Goal: Transaction & Acquisition: Purchase product/service

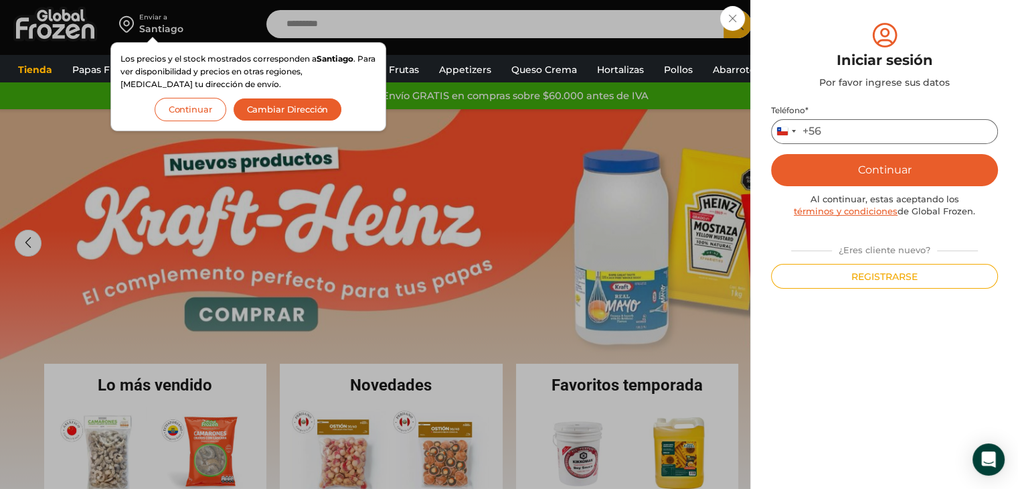
click at [881, 135] on input "Teléfono *" at bounding box center [884, 131] width 227 height 25
type input "*********"
click at [771, 154] on button "Continuar" at bounding box center [884, 170] width 227 height 32
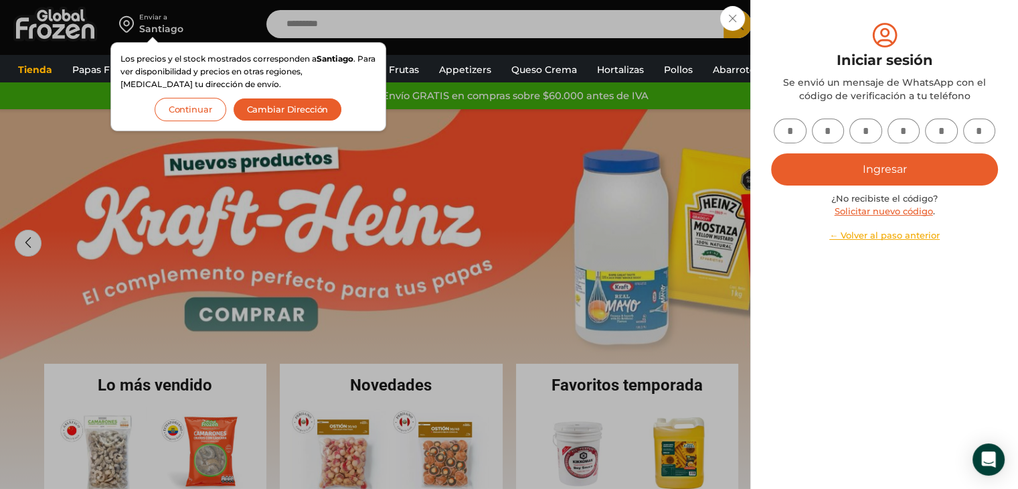
click at [796, 126] on input "text" at bounding box center [790, 130] width 33 height 25
type input "*"
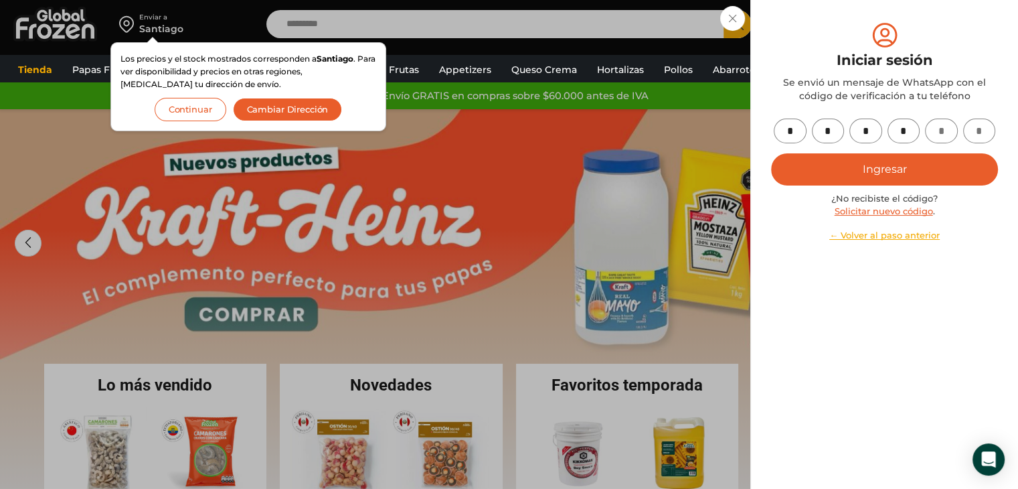
type input "*"
click at [976, 178] on button "Ingresar" at bounding box center [884, 169] width 227 height 32
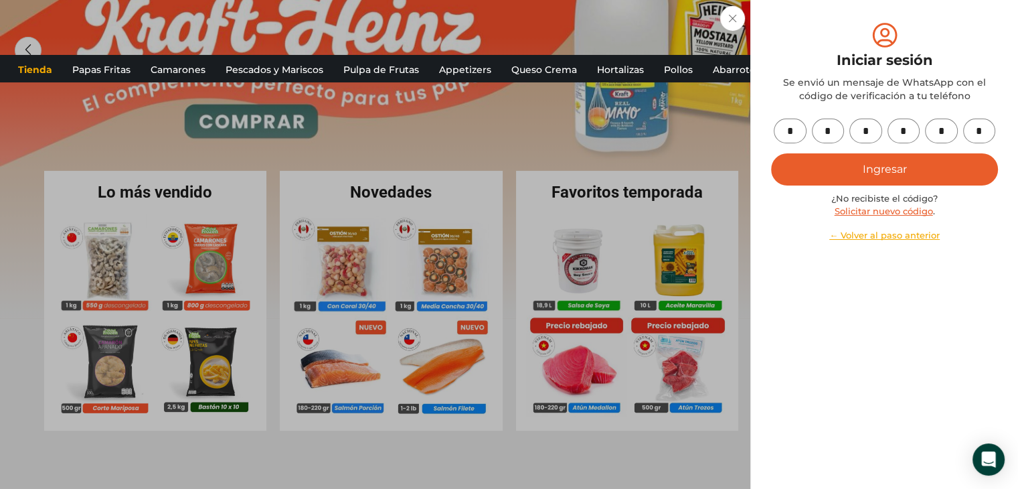
scroll to position [201, 0]
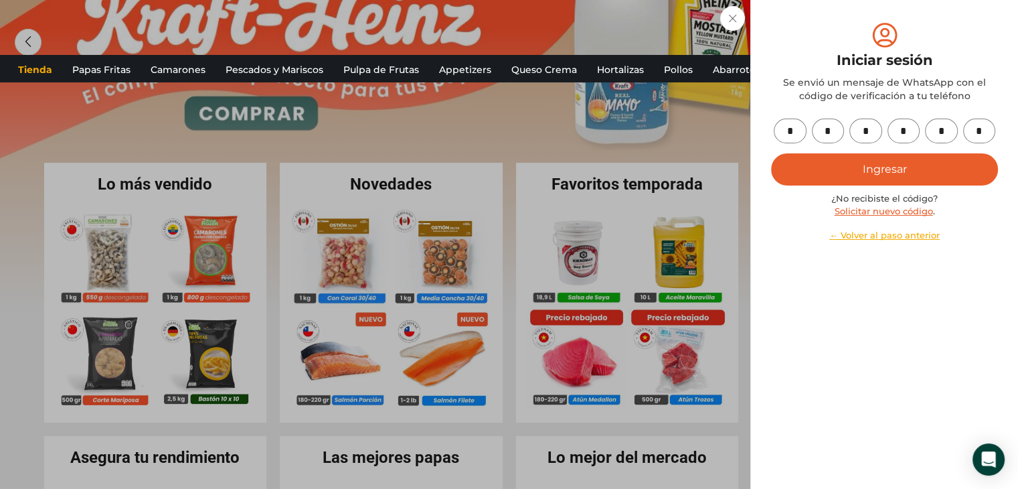
click at [903, 172] on button "Ingresar" at bounding box center [884, 169] width 227 height 32
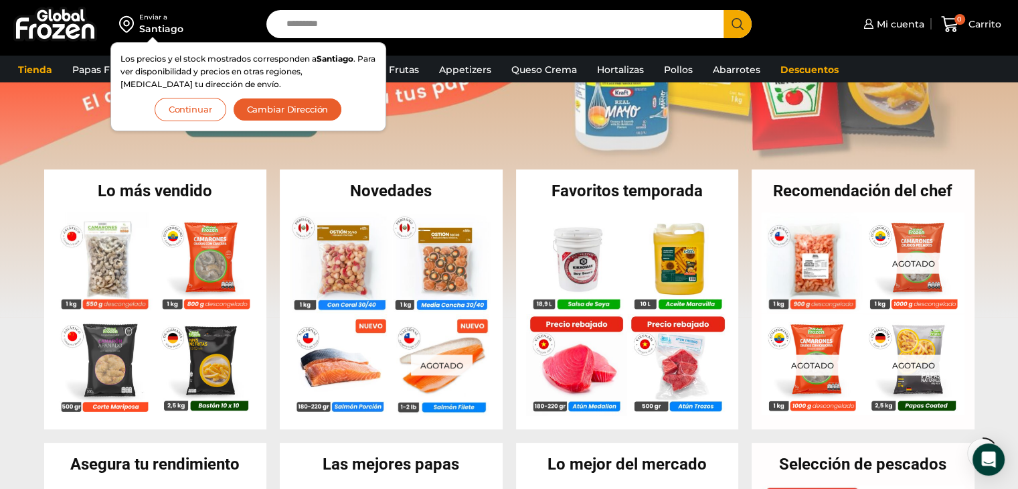
click at [288, 112] on button "Cambiar Dirección" at bounding box center [288, 109] width 110 height 23
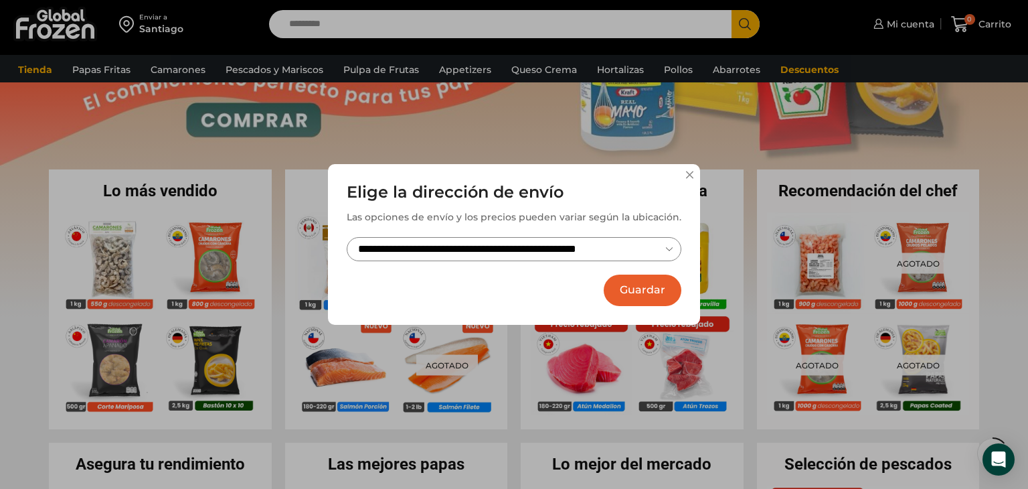
click at [635, 292] on button "Guardar" at bounding box center [643, 289] width 78 height 31
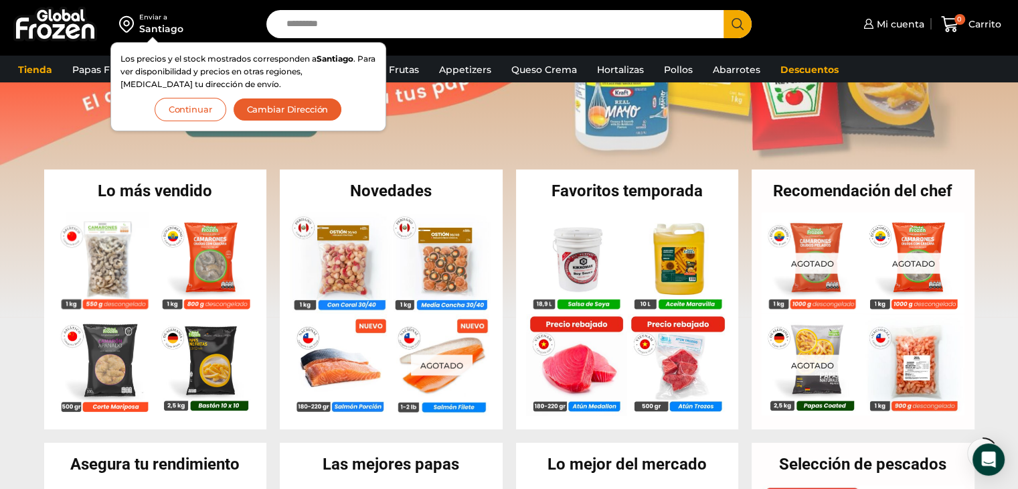
click at [307, 108] on button "Cambiar Dirección" at bounding box center [288, 109] width 110 height 23
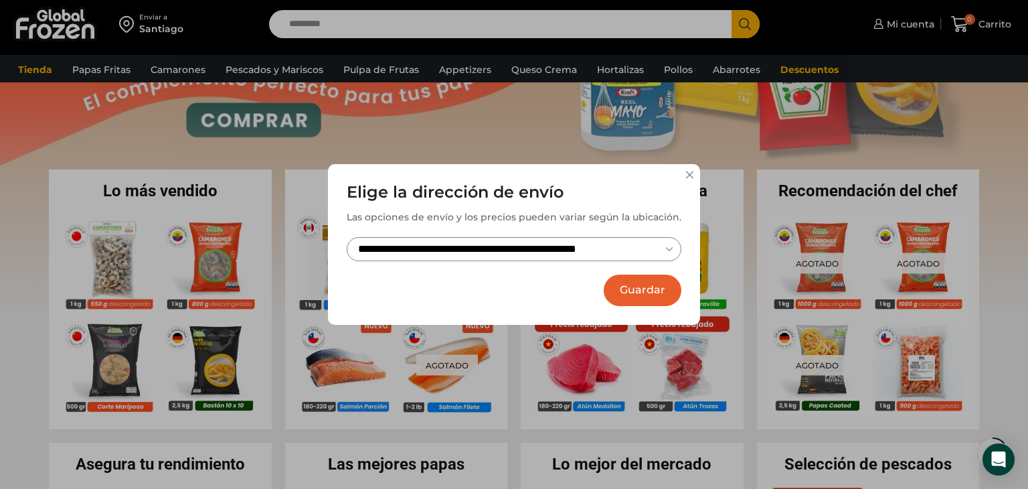
click at [444, 246] on select "**********" at bounding box center [514, 249] width 335 height 25
click at [347, 237] on select "**********" at bounding box center [514, 249] width 335 height 25
click at [630, 298] on button "Guardar" at bounding box center [643, 289] width 78 height 31
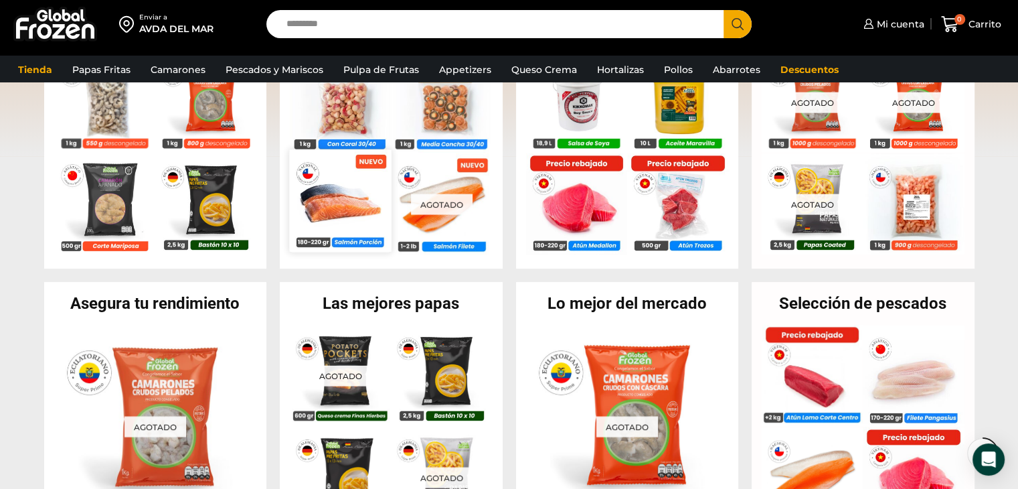
scroll to position [402, 0]
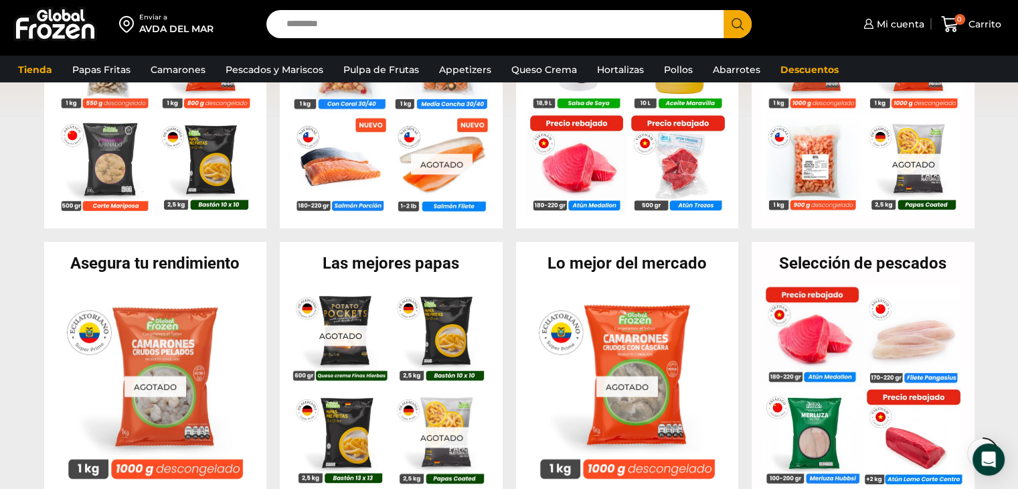
scroll to position [468, 0]
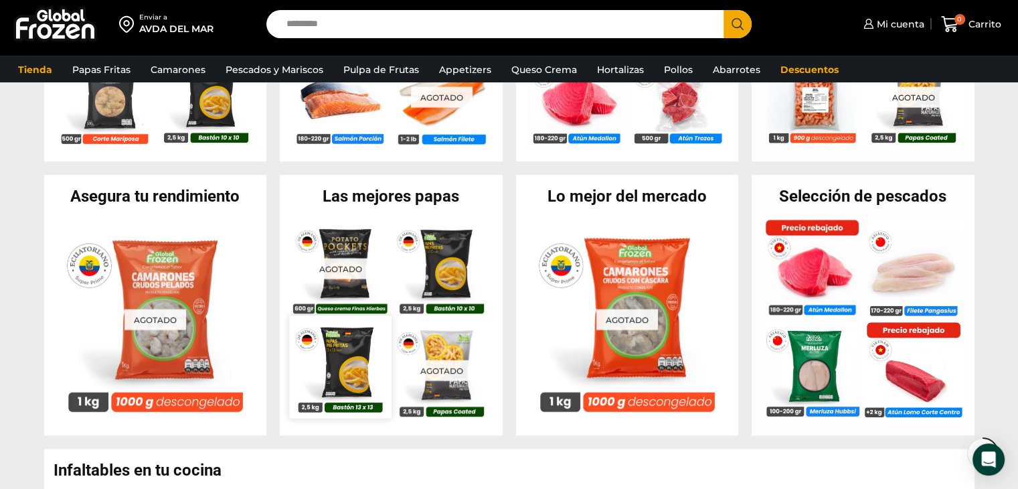
click at [352, 345] on img at bounding box center [340, 367] width 102 height 102
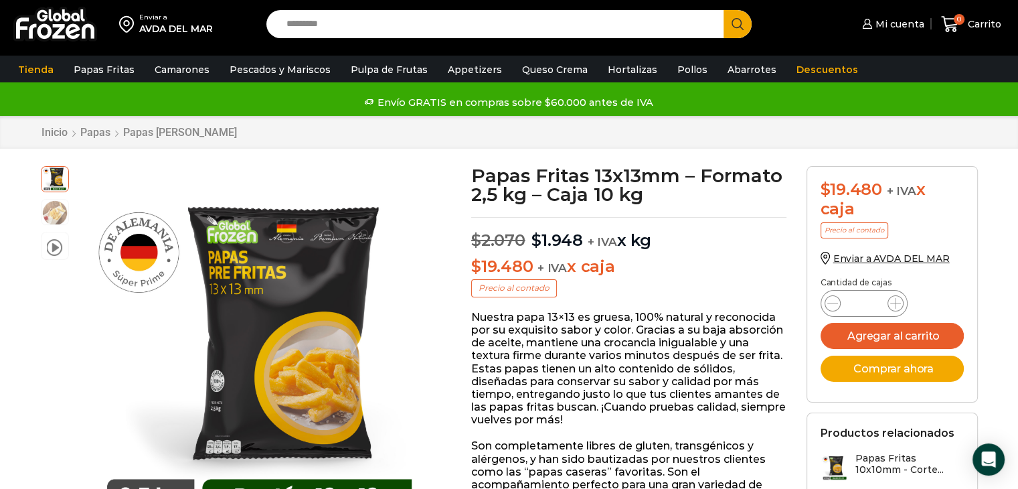
click at [867, 301] on input "*" at bounding box center [863, 303] width 25 height 19
type input "**"
click at [922, 333] on button "Agregar al carrito" at bounding box center [892, 336] width 143 height 26
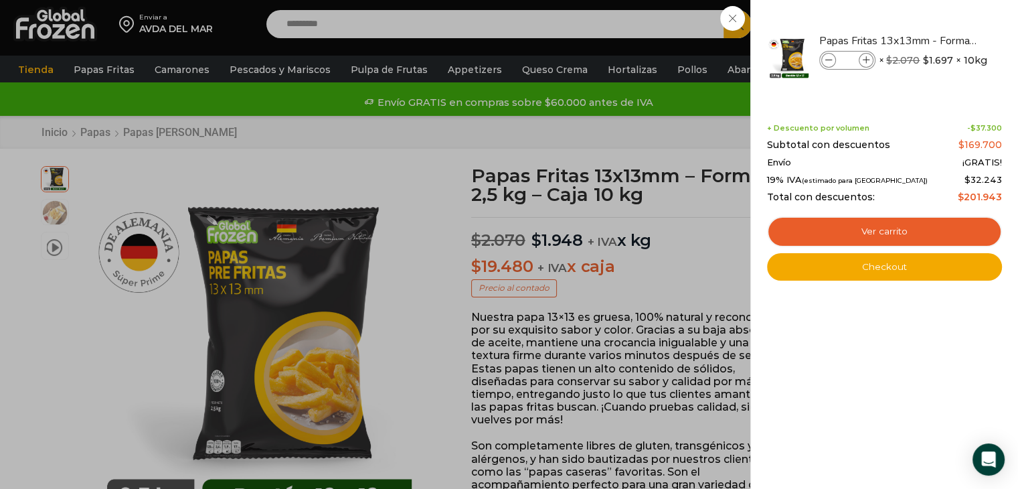
click at [938, 40] on div "10 [GEOGRAPHIC_DATA] 10 10 Shopping Cart" at bounding box center [971, 24] width 67 height 31
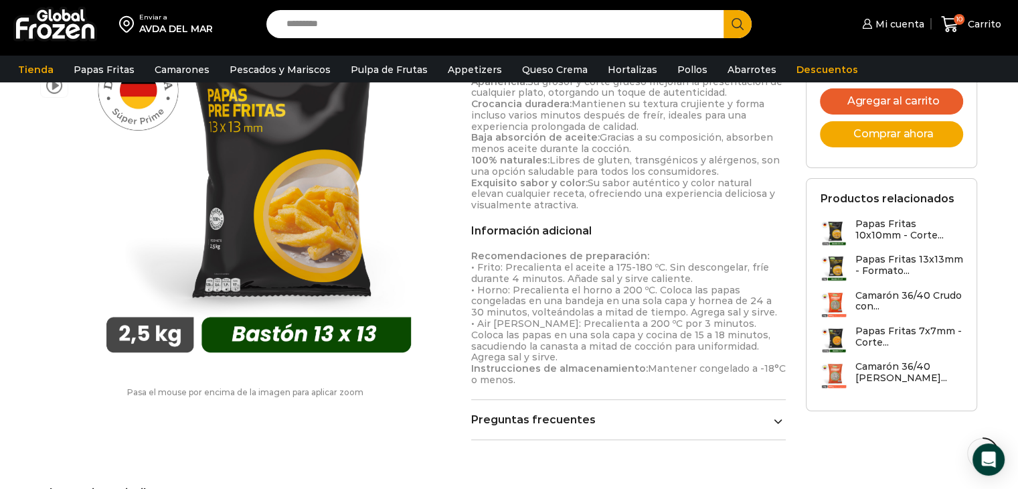
scroll to position [803, 0]
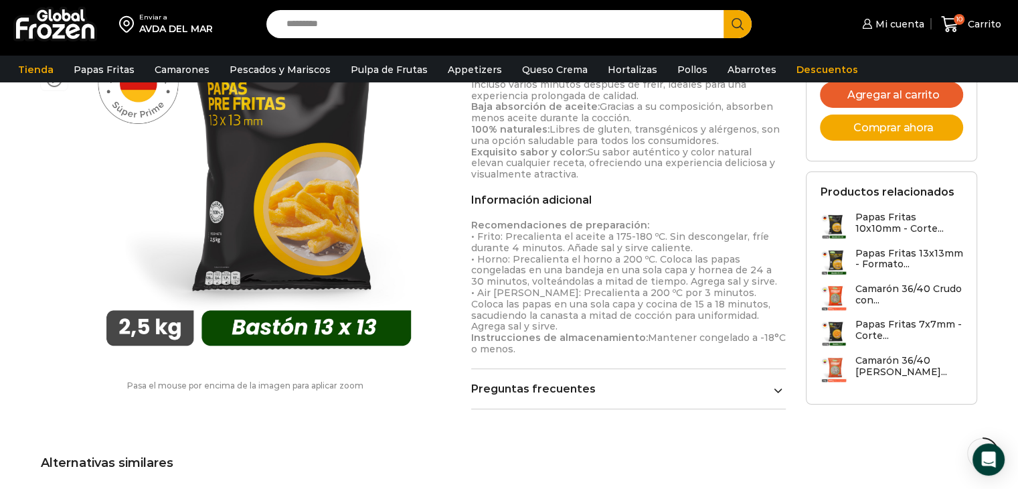
click at [762, 382] on link "Preguntas frecuentes" at bounding box center [628, 388] width 315 height 13
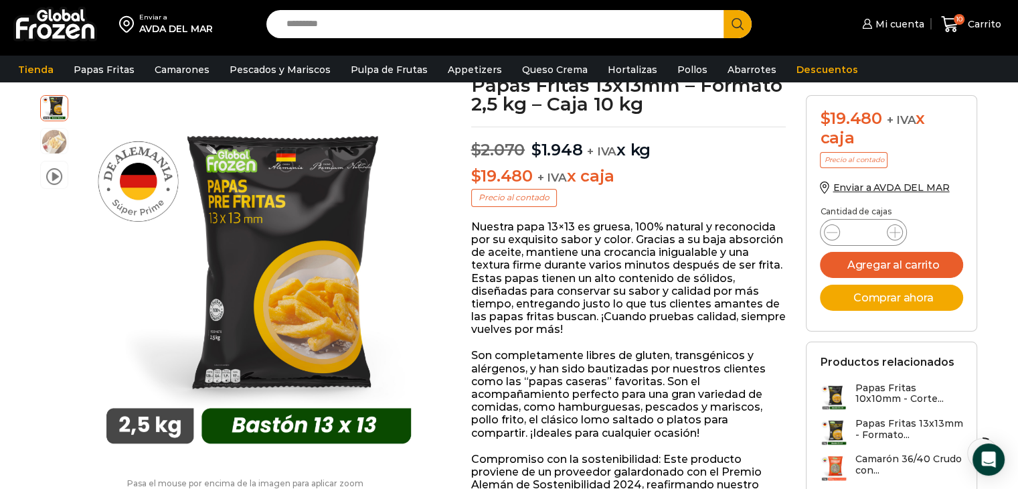
scroll to position [67, 0]
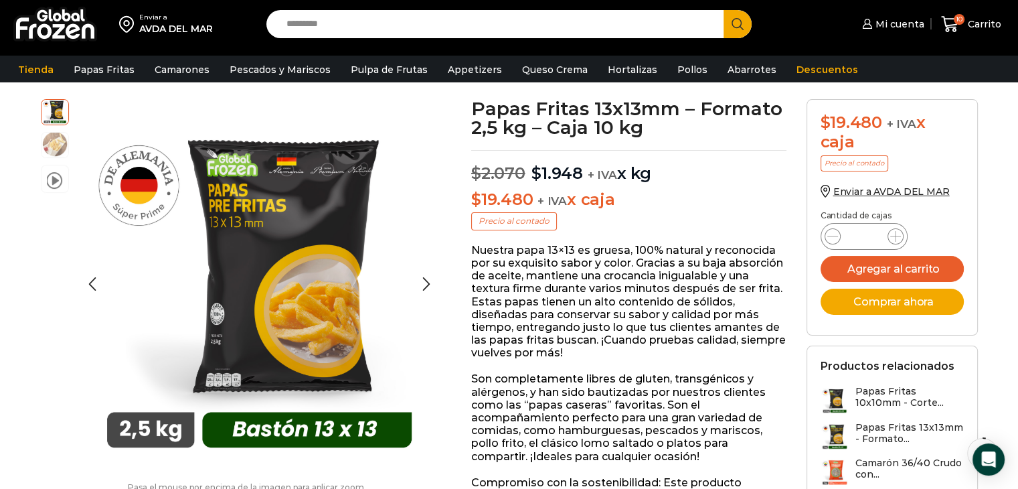
click at [52, 143] on img at bounding box center [54, 144] width 27 height 27
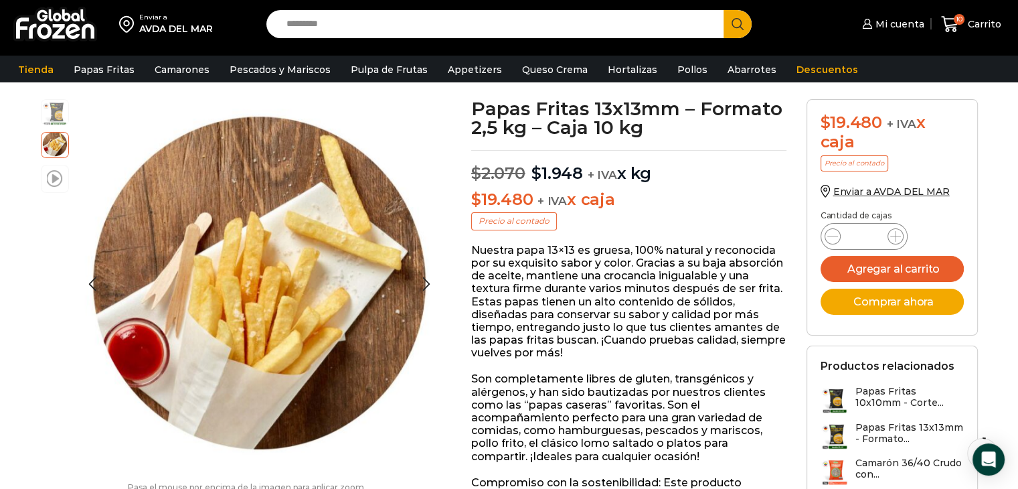
click at [47, 183] on span at bounding box center [55, 178] width 16 height 18
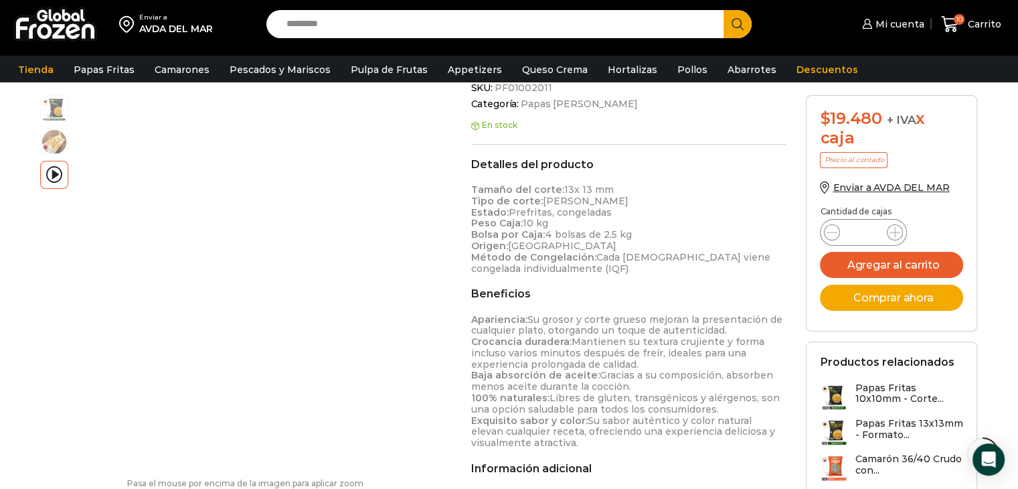
scroll to position [535, 0]
click at [369, 66] on link "Pulpa de Frutas" at bounding box center [389, 69] width 90 height 25
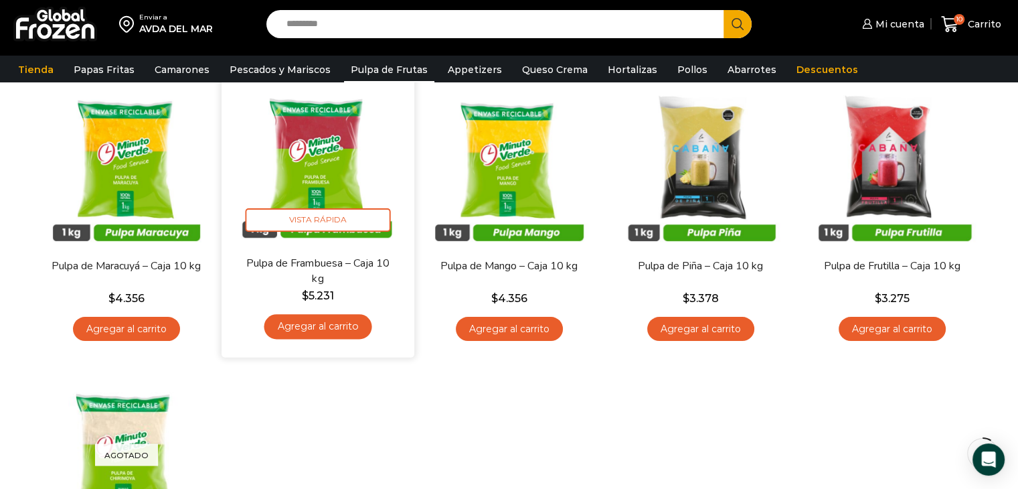
scroll to position [134, 0]
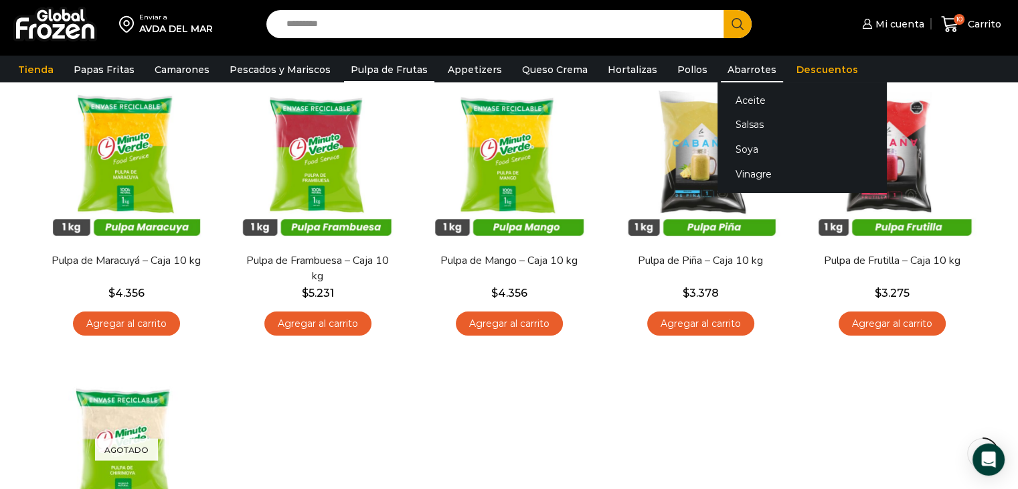
click at [733, 68] on link "Abarrotes" at bounding box center [752, 69] width 62 height 25
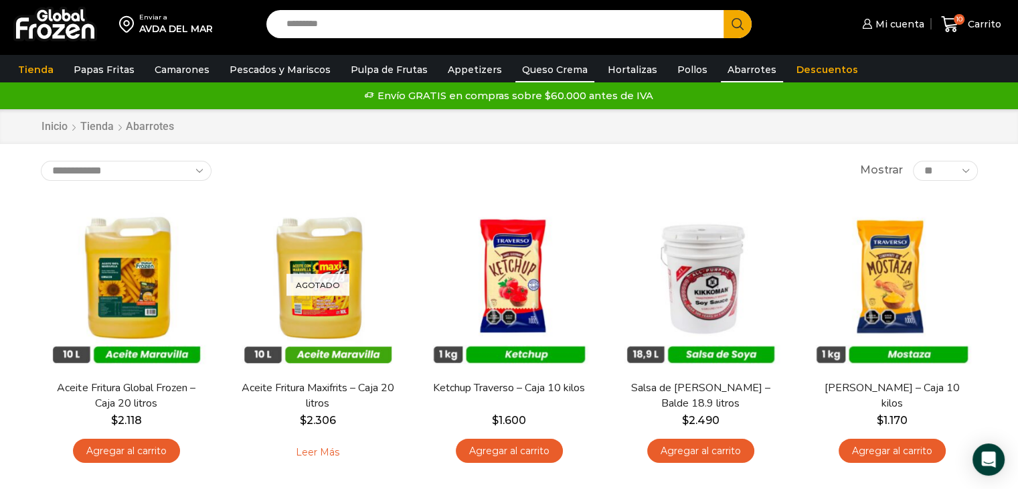
click at [546, 70] on link "Queso Crema" at bounding box center [554, 69] width 79 height 25
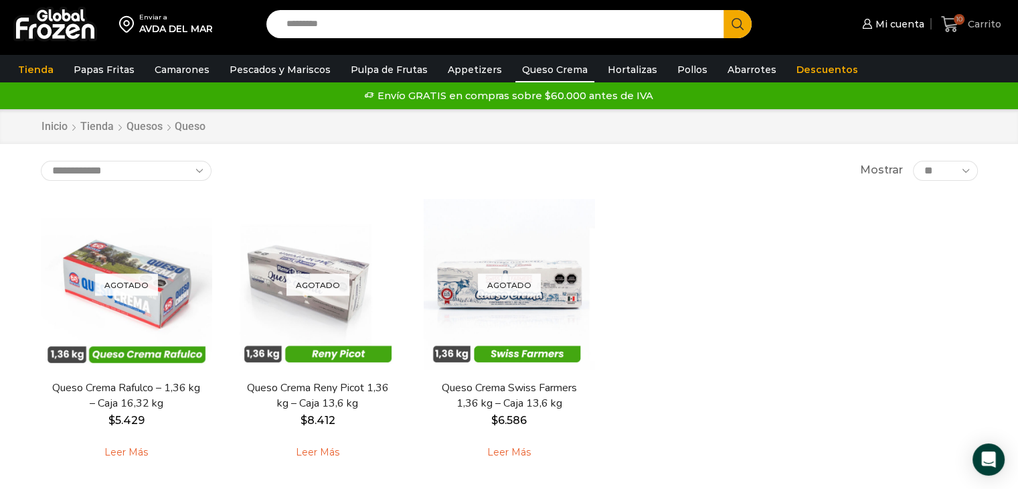
click at [977, 23] on span "Carrito" at bounding box center [982, 23] width 37 height 13
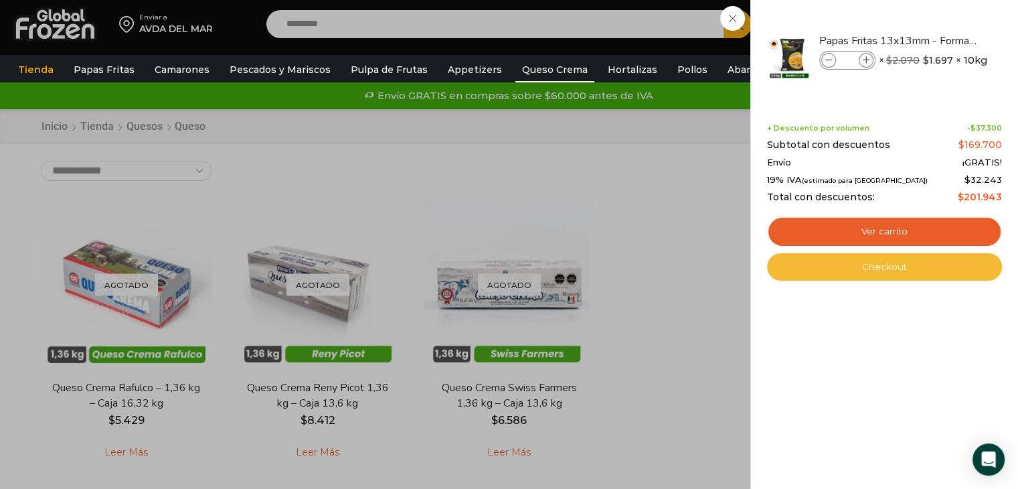
click at [904, 266] on link "Checkout" at bounding box center [884, 267] width 235 height 28
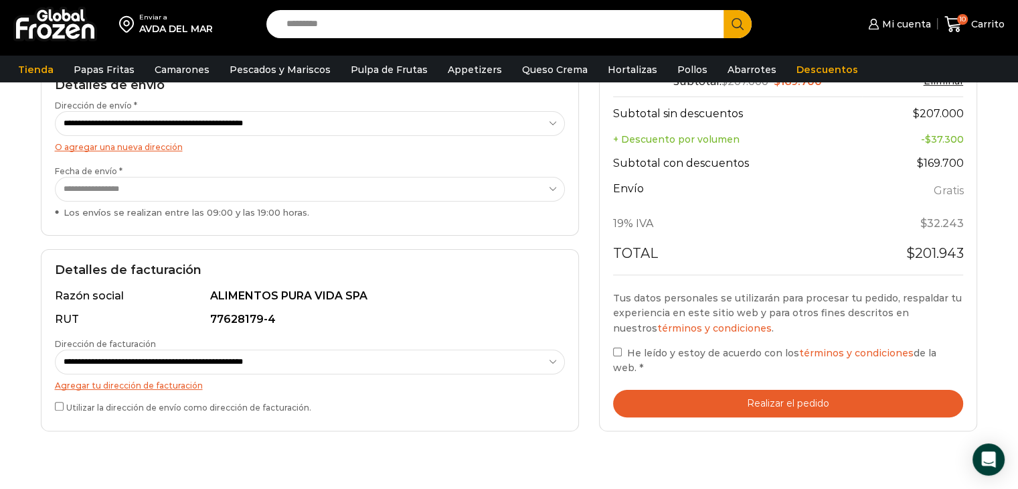
scroll to position [268, 0]
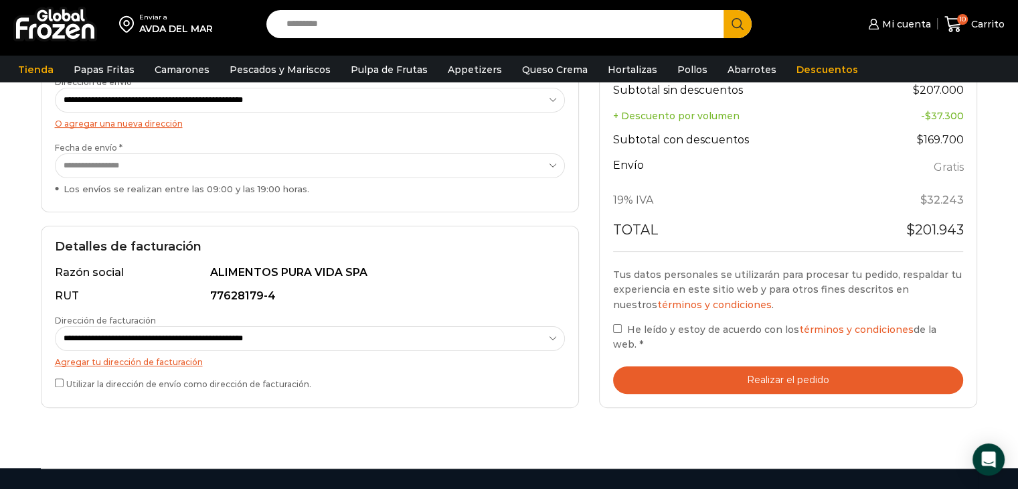
click at [827, 383] on button "Realizar el pedido" at bounding box center [788, 379] width 351 height 27
